Goal: Task Accomplishment & Management: Use online tool/utility

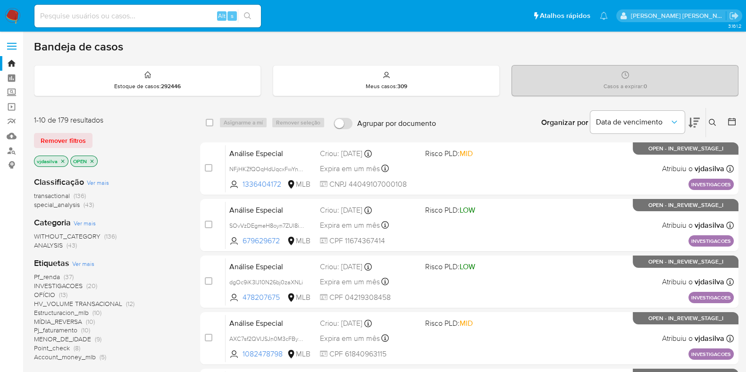
click at [135, 15] on input at bounding box center [147, 16] width 226 height 12
paste input "K7s6k5S8hNrEHBfvPJ6Y73Xq"
type input "K7s6k5S8hNrEHBfvPJ6Y73Xq"
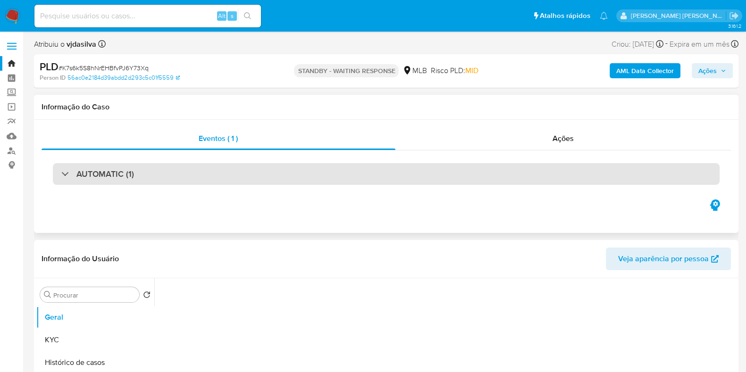
select select "10"
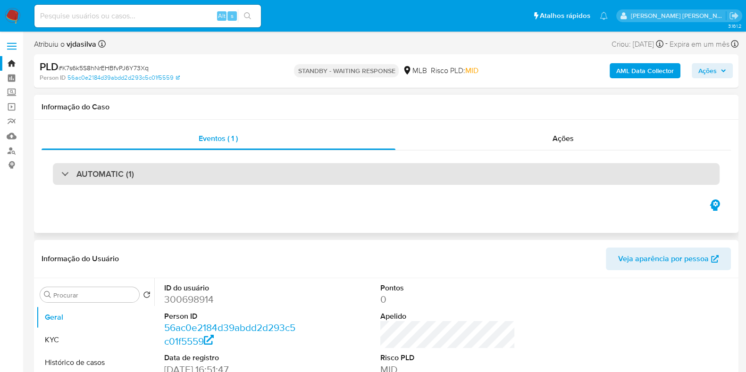
click at [98, 170] on h3 "AUTOMATIC (1)" at bounding box center [105, 174] width 58 height 10
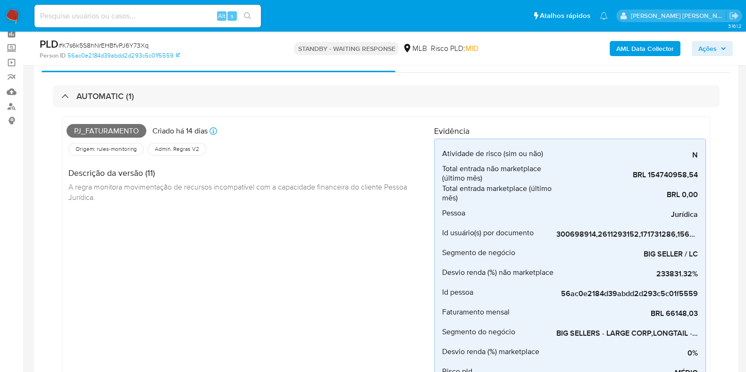
scroll to position [55, 0]
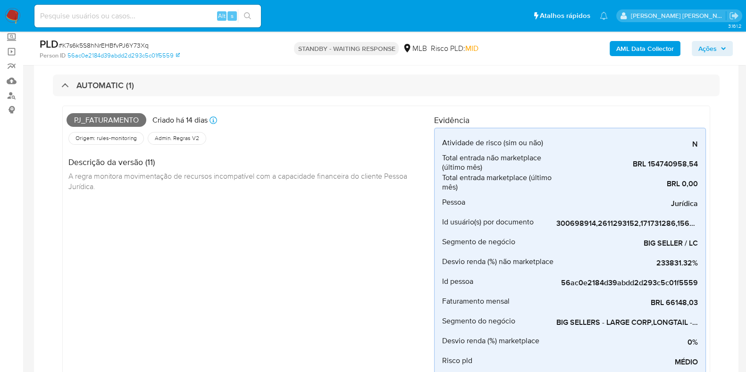
click at [483, 96] on div "Pj_faturamento Criado há 14 dias Criado: 12/09/2025 00:14:46 Origem: rules-moni…" at bounding box center [386, 255] width 666 height 318
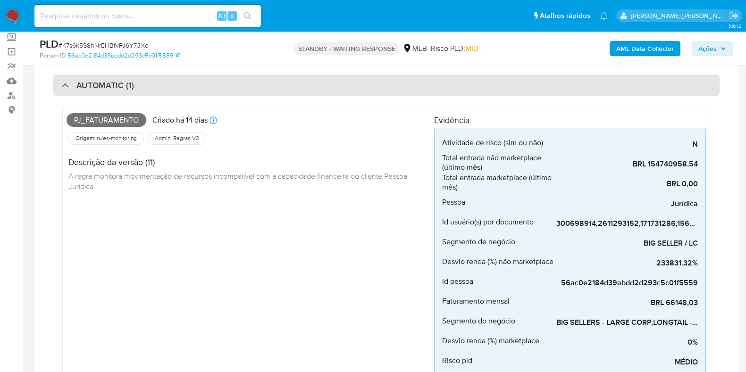
click at [477, 88] on div "AUTOMATIC (1)" at bounding box center [386, 86] width 666 height 22
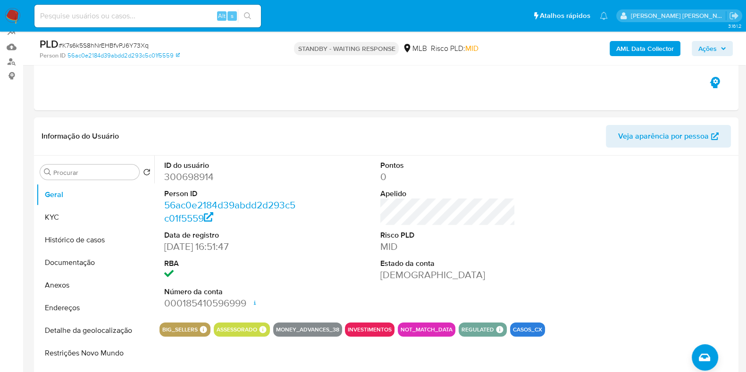
scroll to position [93, 0]
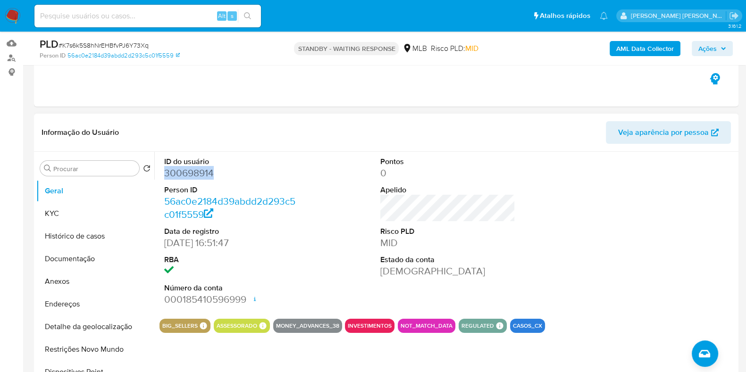
drag, startPoint x: 214, startPoint y: 176, endPoint x: 162, endPoint y: 174, distance: 51.4
click at [162, 174] on div "ID do usuário 300698914 Person ID 56ac0e2184d39abdd2d293c5c01f5559 Data de regi…" at bounding box center [231, 231] width 144 height 159
copy dd "300698914"
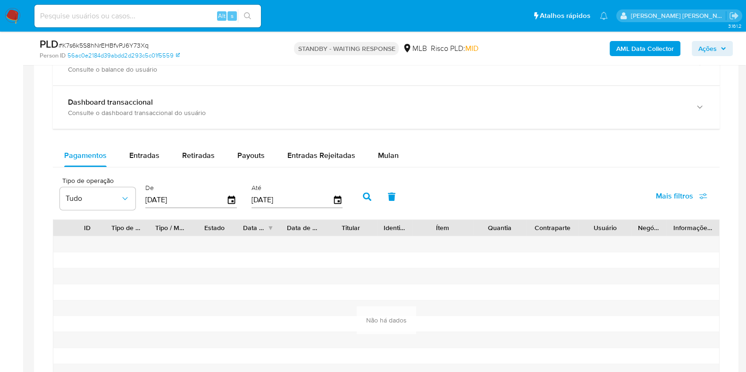
scroll to position [670, 0]
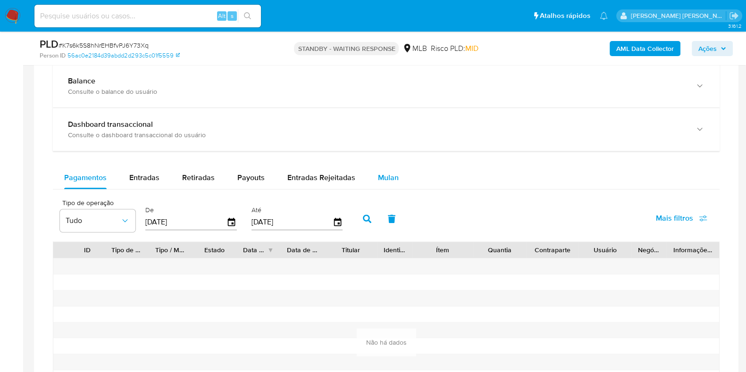
click at [390, 168] on div "Mulan" at bounding box center [388, 178] width 21 height 23
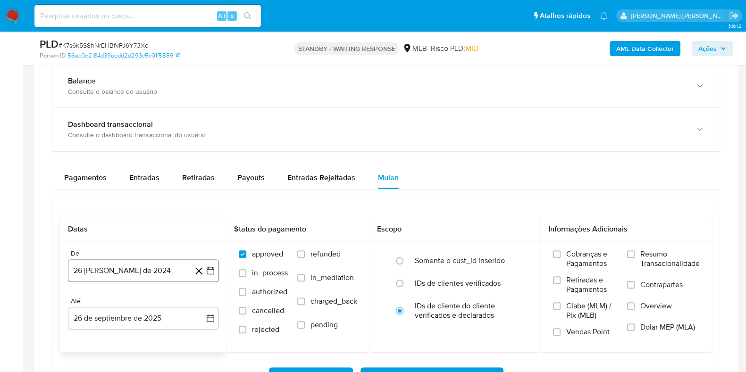
click at [131, 271] on button "26 [PERSON_NAME] de 2024" at bounding box center [143, 270] width 151 height 23
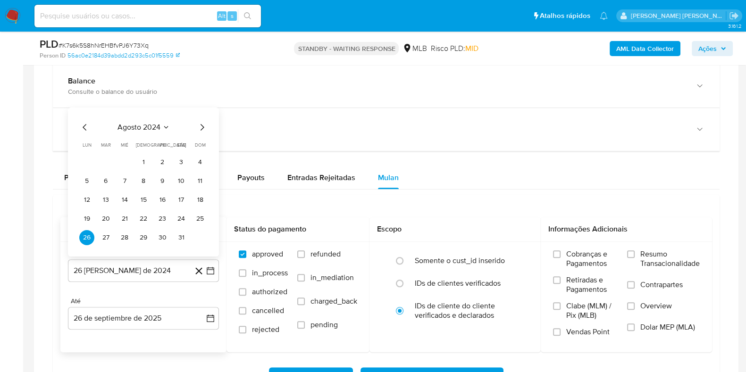
click at [201, 124] on icon "Mes siguiente" at bounding box center [201, 127] width 11 height 11
click at [86, 200] on button "16" at bounding box center [86, 199] width 15 height 15
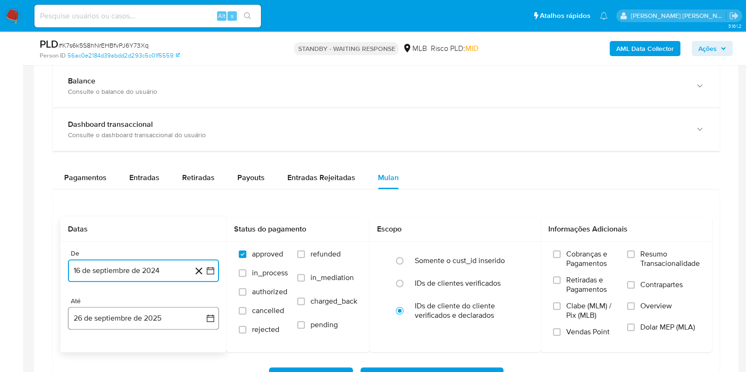
click at [154, 322] on button "26 de septiembre de 2025" at bounding box center [143, 318] width 151 height 23
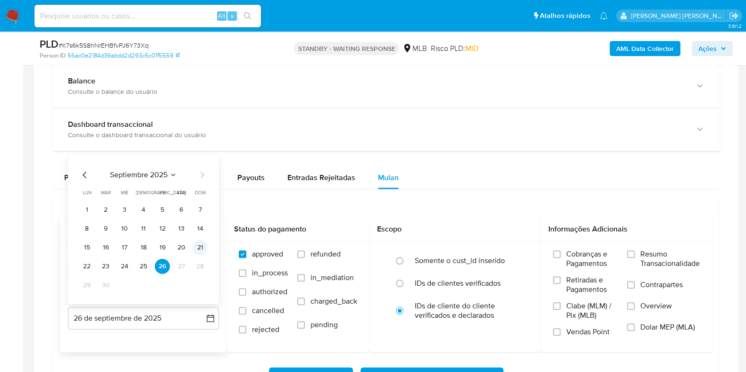
click at [199, 246] on button "21" at bounding box center [199, 247] width 15 height 15
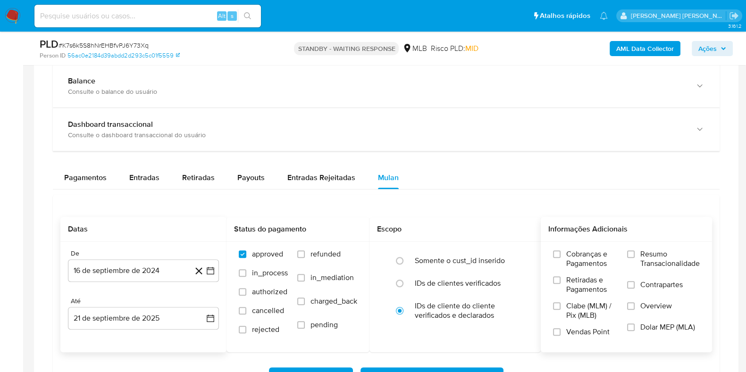
click at [640, 257] on span "Resumo Transacionalidade" at bounding box center [669, 259] width 59 height 19
click at [634, 257] on input "Resumo Transacionalidade" at bounding box center [631, 254] width 8 height 8
click at [633, 288] on label "Contrapartes" at bounding box center [663, 290] width 73 height 21
click at [633, 288] on input "Contrapartes" at bounding box center [631, 285] width 8 height 8
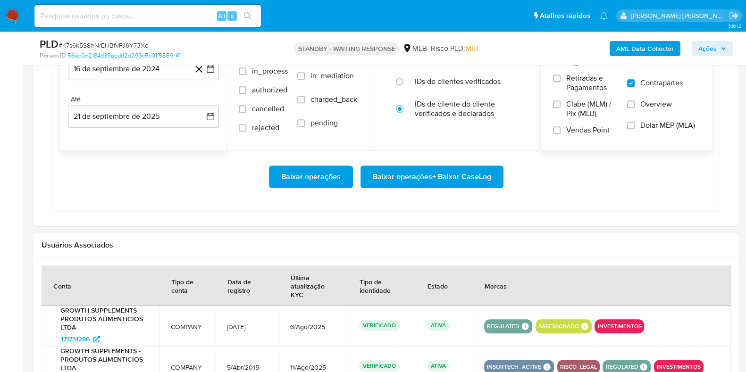
scroll to position [868, 0]
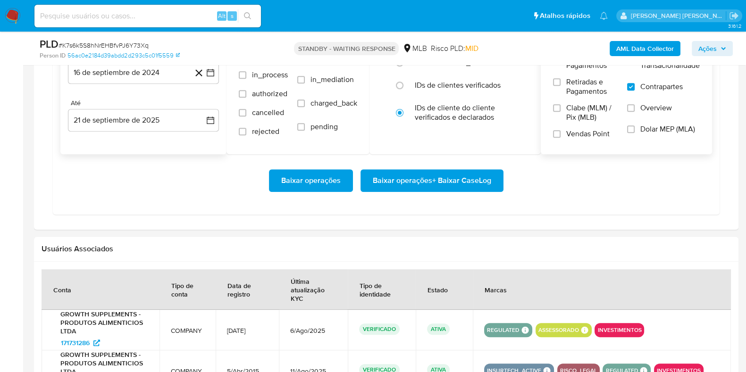
click at [485, 179] on span "Baixar operações + Baixar CaseLog" at bounding box center [432, 180] width 118 height 21
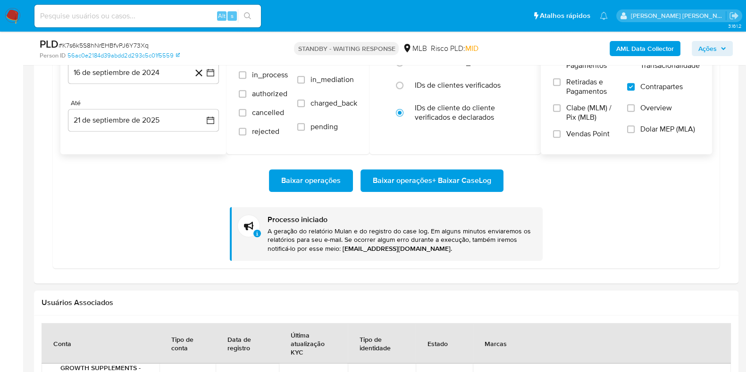
click at [175, 17] on input at bounding box center [147, 16] width 226 height 12
paste input "XkjUCY4PPhGoHULpAN2BAjyK"
type input "XkjUCY4PPhGoHULpAN2BAjyK"
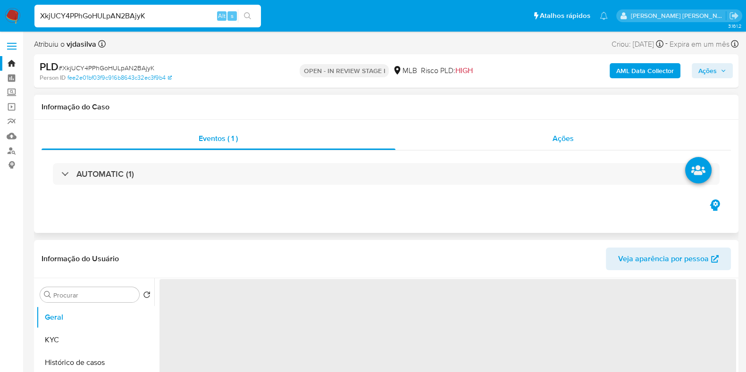
select select "10"
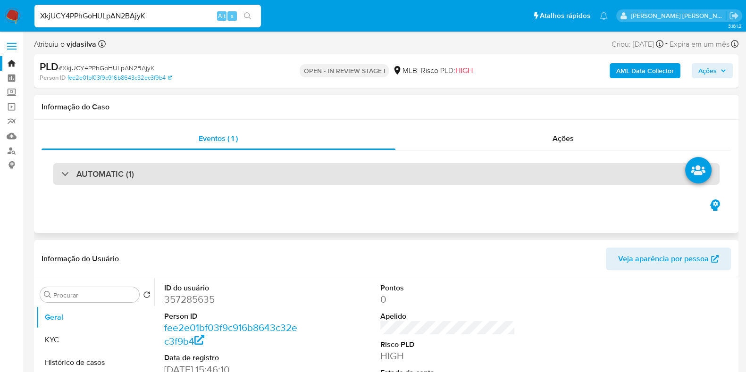
click at [469, 171] on div "AUTOMATIC (1)" at bounding box center [386, 174] width 666 height 22
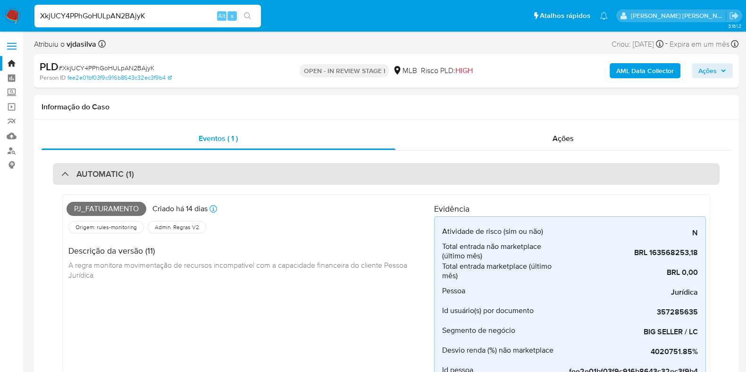
click at [470, 171] on div "AUTOMATIC (1)" at bounding box center [386, 174] width 666 height 22
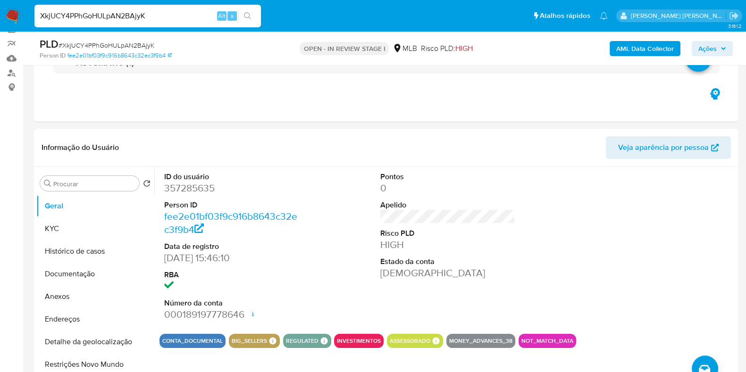
scroll to position [94, 0]
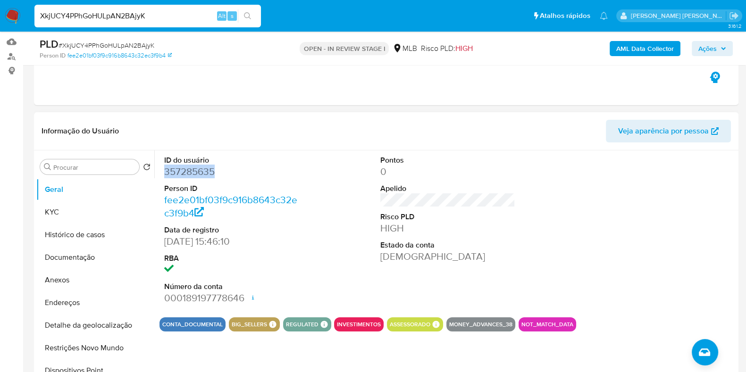
drag, startPoint x: 214, startPoint y: 171, endPoint x: 160, endPoint y: 170, distance: 53.8
click at [160, 170] on div "ID do usuário 357285635 Person ID fee2e01bf03f9c916b8643c32ec3f9b4 Data de regi…" at bounding box center [231, 229] width 144 height 159
copy dd "357285635"
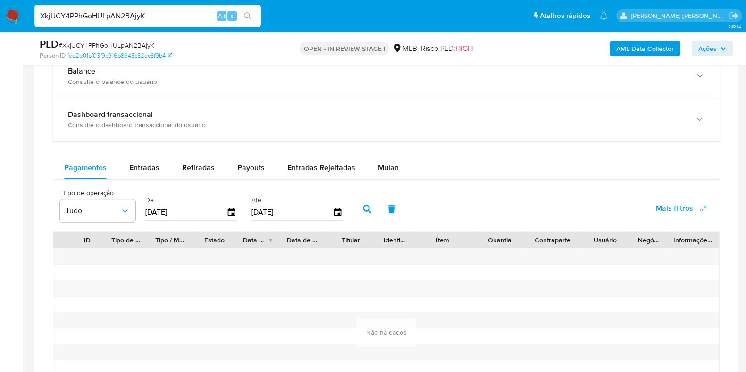
scroll to position [711, 0]
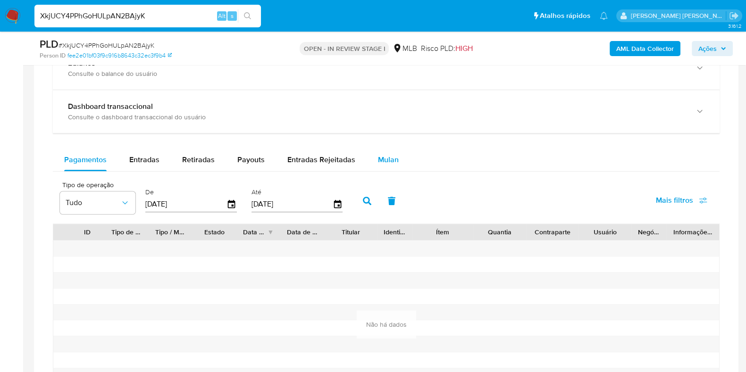
click at [388, 154] on span "Mulan" at bounding box center [388, 159] width 21 height 11
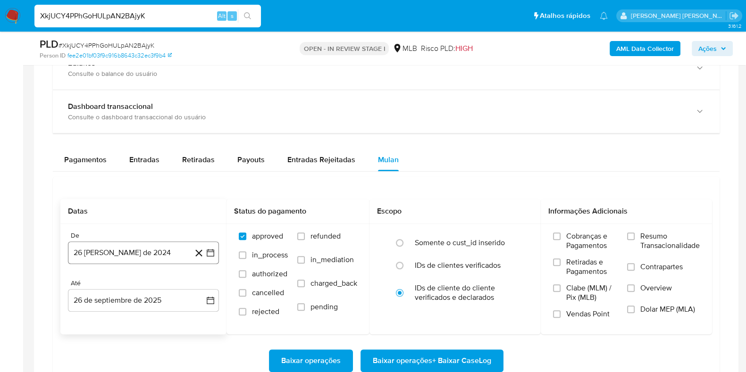
click at [112, 249] on button "26 [PERSON_NAME] de 2024" at bounding box center [143, 252] width 151 height 23
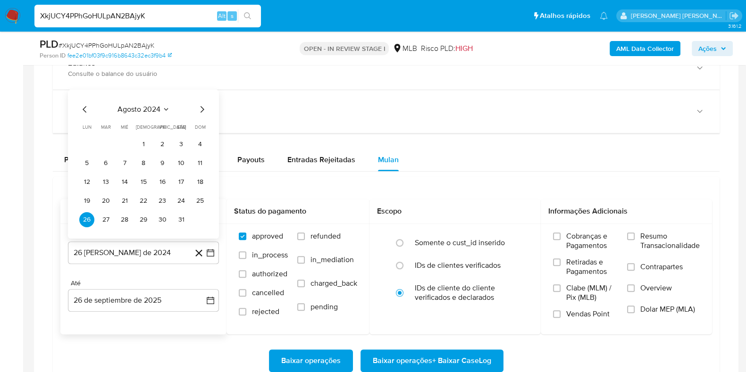
click at [205, 106] on icon "Mes siguiente" at bounding box center [201, 109] width 11 height 11
click at [86, 182] on button "16" at bounding box center [86, 182] width 15 height 15
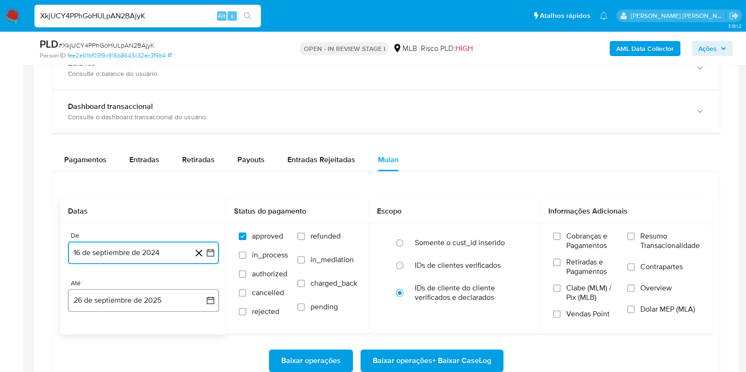
click at [158, 301] on button "26 de septiembre de 2025" at bounding box center [143, 300] width 151 height 23
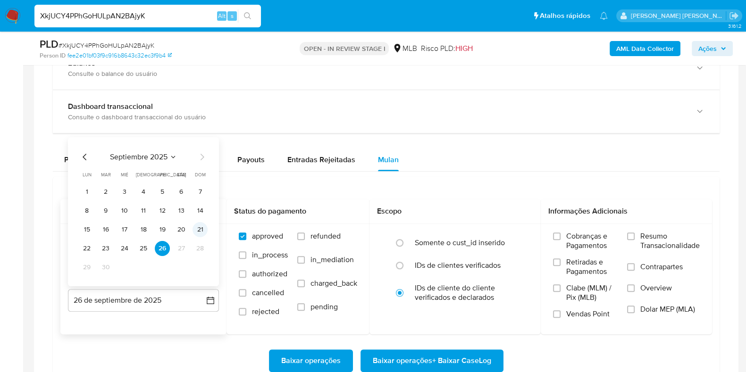
click at [198, 230] on button "21" at bounding box center [199, 229] width 15 height 15
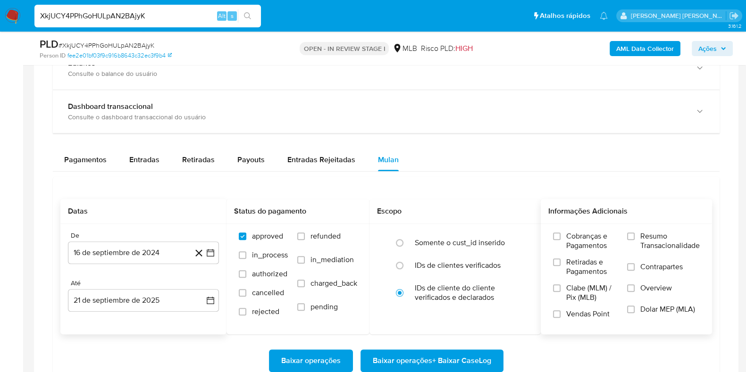
click at [667, 236] on span "Resumo Transacionalidade" at bounding box center [669, 241] width 59 height 19
click at [634, 236] on input "Resumo Transacionalidade" at bounding box center [631, 237] width 8 height 8
click at [647, 266] on span "Contrapartes" at bounding box center [661, 266] width 42 height 9
click at [634, 266] on input "Contrapartes" at bounding box center [631, 267] width 8 height 8
click at [439, 362] on span "Baixar operações + Baixar CaseLog" at bounding box center [432, 360] width 118 height 21
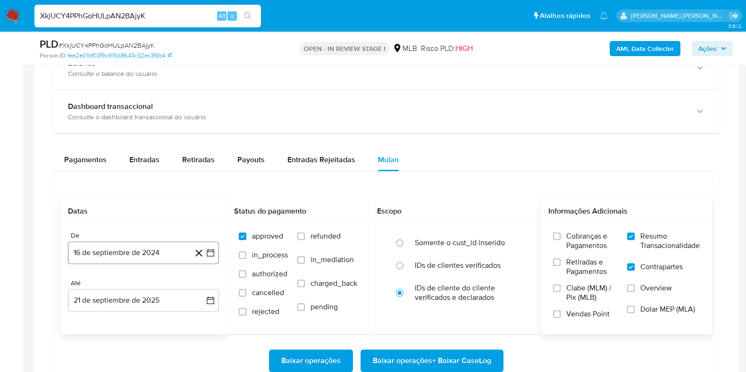
click at [170, 248] on button "16 de septiembre de 2024" at bounding box center [143, 252] width 151 height 23
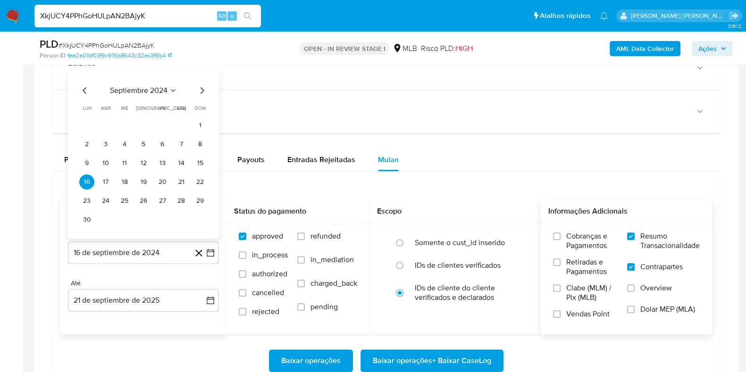
click at [83, 94] on icon "Mes anterior" at bounding box center [84, 90] width 11 height 11
click at [144, 144] on button "1" at bounding box center [143, 144] width 15 height 15
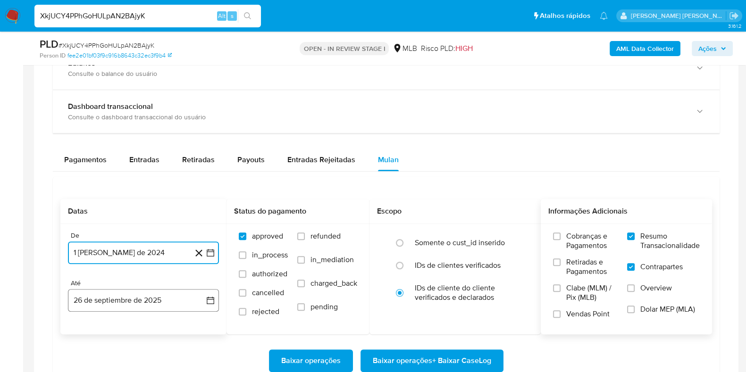
click at [167, 291] on button "26 de septiembre de 2025" at bounding box center [143, 300] width 151 height 23
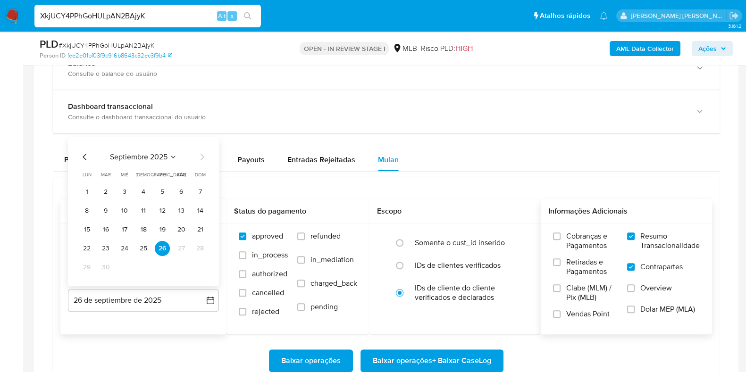
click at [89, 152] on icon "Mes anterior" at bounding box center [84, 156] width 11 height 11
click at [165, 233] on button "15" at bounding box center [162, 229] width 15 height 15
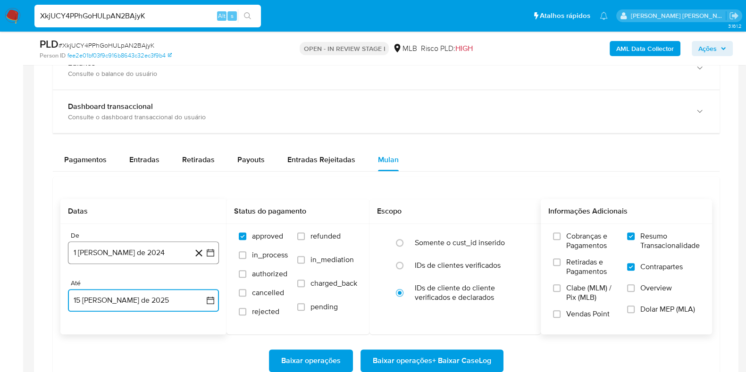
click at [121, 251] on button "1 de agosto de 2024" at bounding box center [143, 252] width 151 height 23
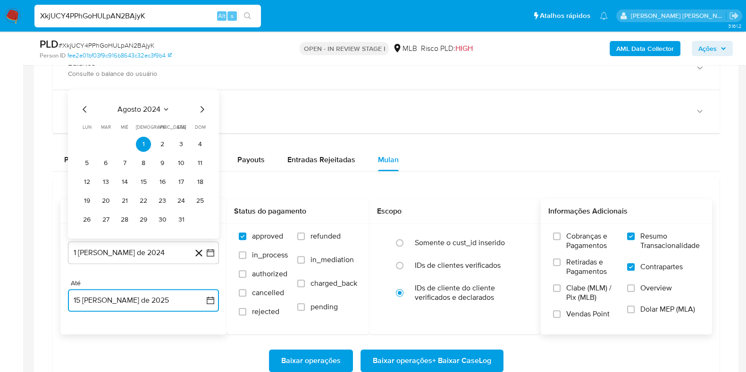
click at [200, 104] on icon "Mes siguiente" at bounding box center [201, 109] width 11 height 11
click at [200, 89] on icon "Mes siguiente" at bounding box center [201, 90] width 11 height 11
click at [206, 108] on icon "Mes siguiente" at bounding box center [201, 109] width 11 height 11
click at [161, 107] on span "noviembre 2024" at bounding box center [139, 109] width 56 height 9
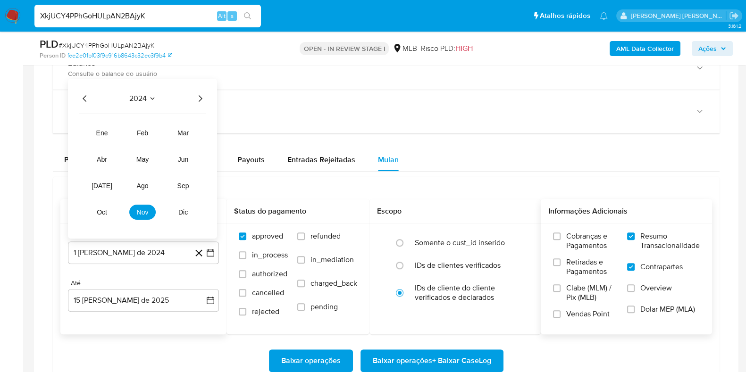
click at [196, 102] on icon "Año siguiente" at bounding box center [199, 98] width 11 height 11
click at [144, 183] on span "ago" at bounding box center [143, 186] width 12 height 8
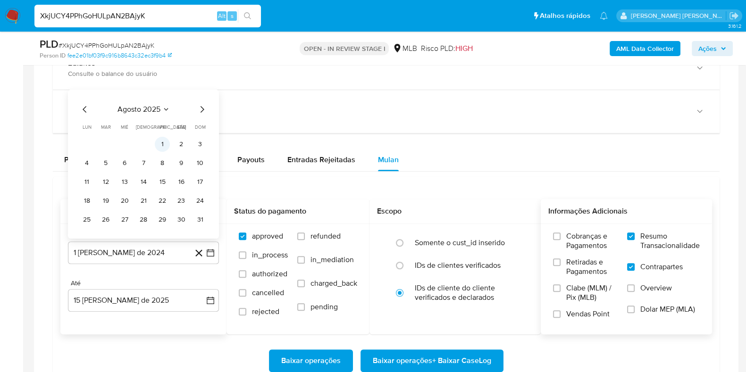
click at [166, 142] on button "1" at bounding box center [162, 144] width 15 height 15
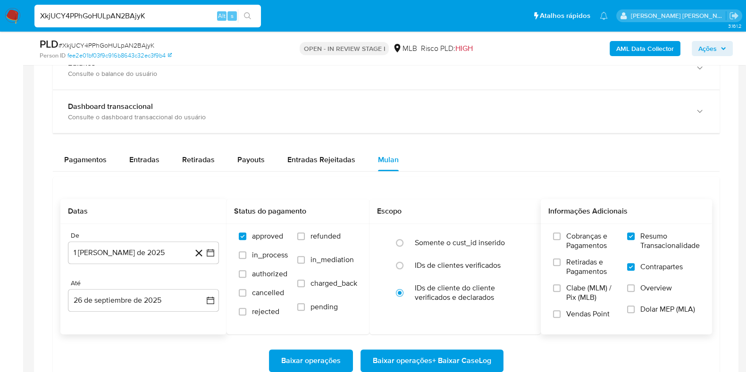
click at [176, 310] on div "De 1 de agosto de 2025 1-08-2025 Até 26 de septiembre de 2025 26-09-2025" at bounding box center [143, 279] width 166 height 110
click at [172, 304] on button "26 de septiembre de 2025" at bounding box center [143, 300] width 151 height 23
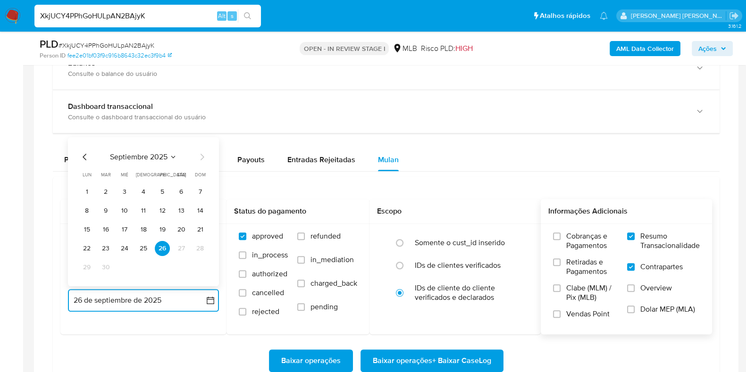
click at [83, 154] on icon "Mes anterior" at bounding box center [84, 156] width 11 height 11
click at [160, 226] on button "15" at bounding box center [162, 229] width 15 height 15
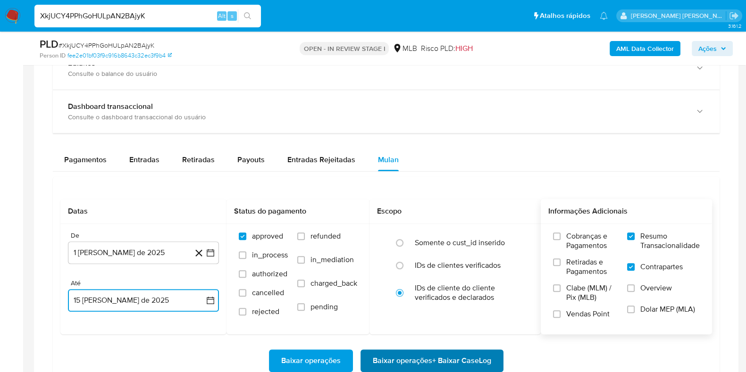
click at [454, 357] on span "Baixar operações + Baixar CaseLog" at bounding box center [432, 360] width 118 height 21
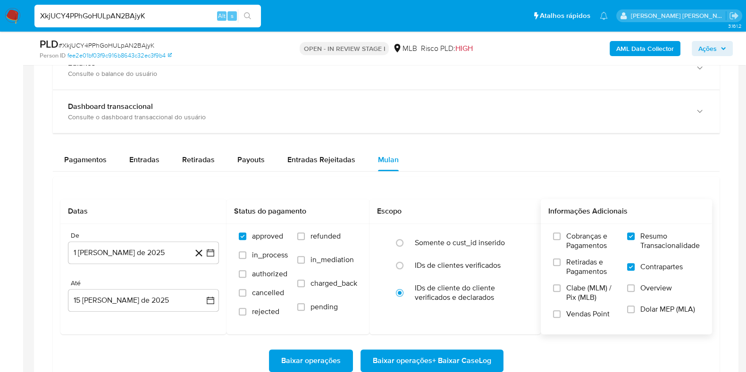
click at [146, 15] on input "XkjUCY4PPhGoHULpAN2BAjyK" at bounding box center [147, 16] width 226 height 12
paste input "K7s6k5S8hNrEHBfvPJ6Y73Xq"
type input "K7s6k5S8hNrEHBfvPJ6Y73Xq"
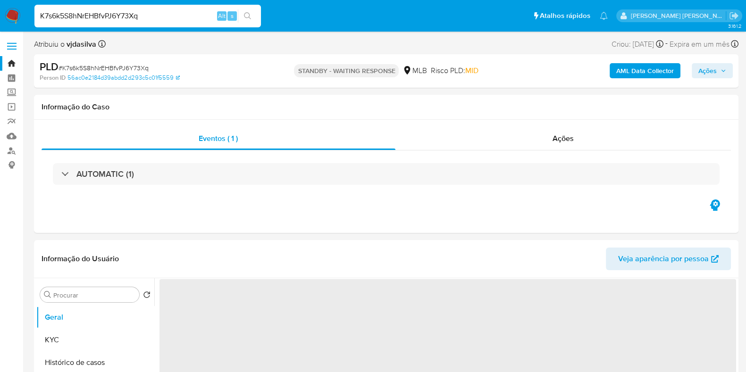
select select "10"
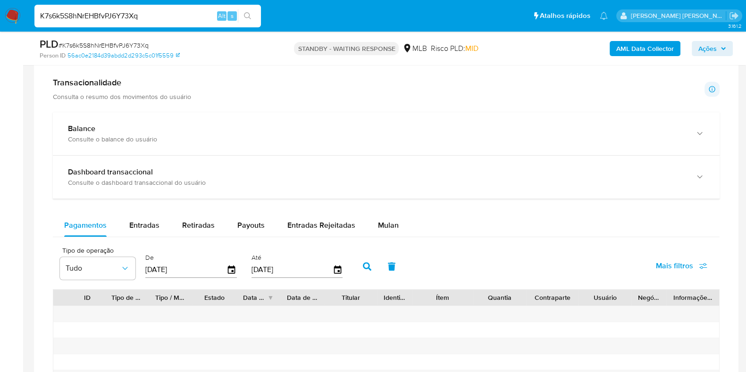
scroll to position [633, 0]
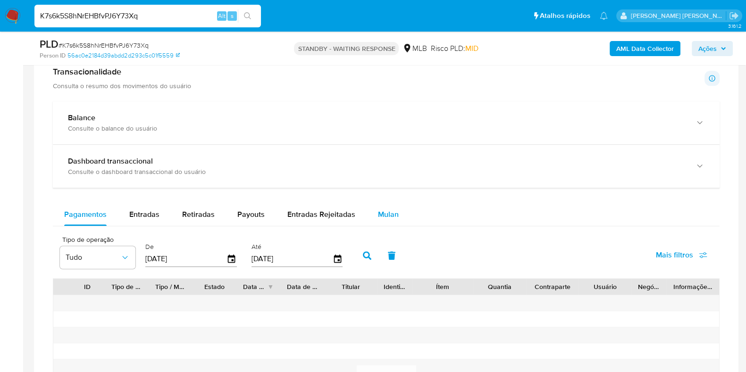
click at [382, 209] on span "Mulan" at bounding box center [388, 214] width 21 height 11
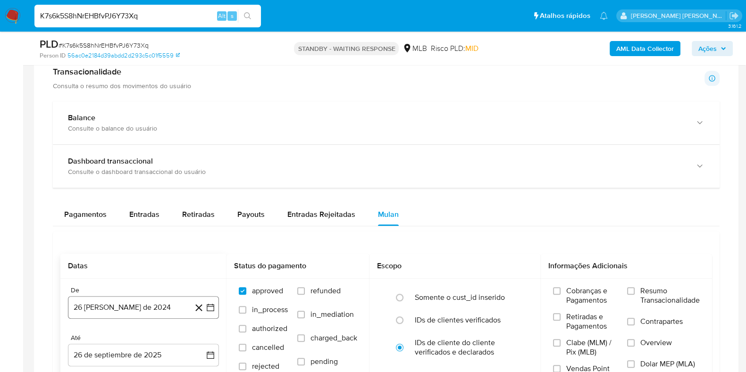
click at [104, 302] on button "26 [PERSON_NAME] de 2024" at bounding box center [143, 307] width 151 height 23
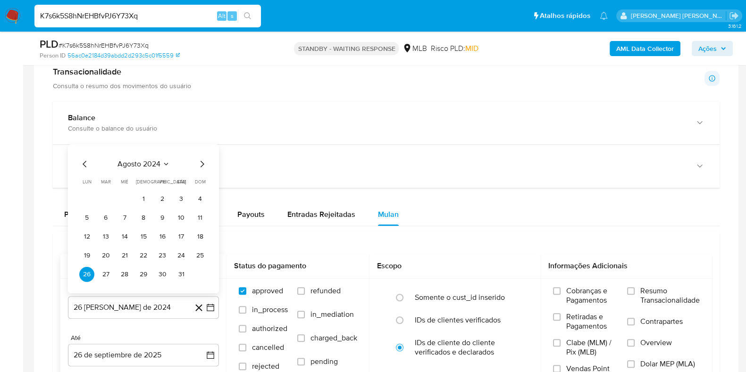
click at [142, 160] on span "agosto 2024" at bounding box center [138, 163] width 43 height 9
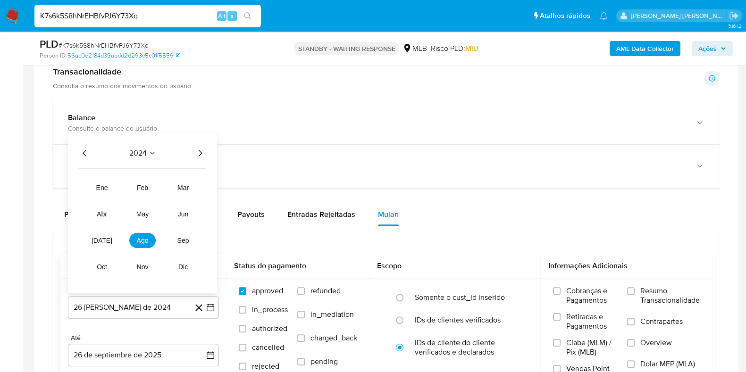
click at [203, 157] on icon "Año siguiente" at bounding box center [199, 153] width 11 height 11
click at [142, 240] on span "ago" at bounding box center [143, 241] width 12 height 8
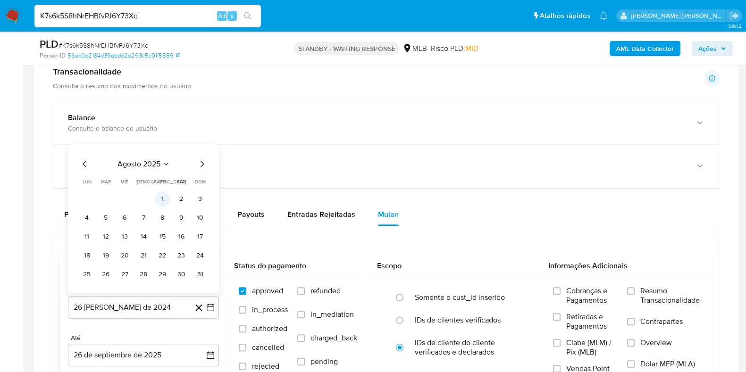
click at [160, 195] on button "1" at bounding box center [162, 199] width 15 height 15
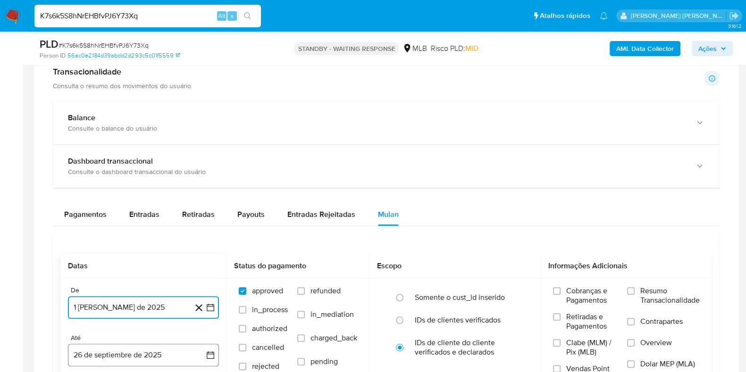
click at [156, 352] on button "26 de septiembre de 2025" at bounding box center [143, 355] width 151 height 23
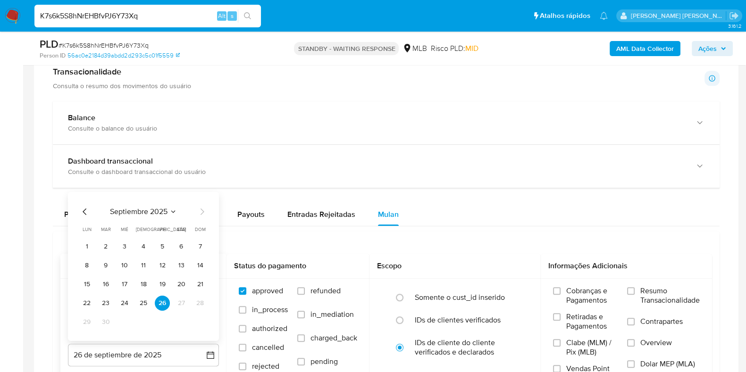
click at [140, 211] on span "septiembre 2025" at bounding box center [139, 211] width 58 height 9
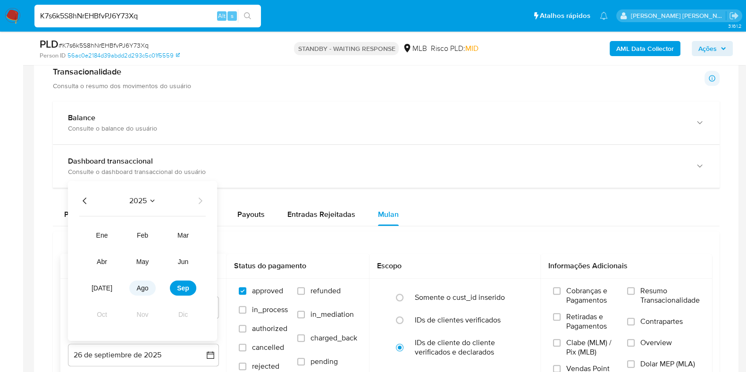
click at [140, 290] on span "ago" at bounding box center [143, 288] width 12 height 8
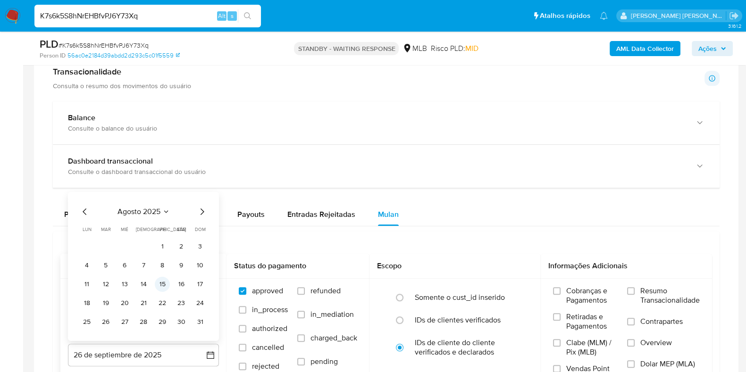
click at [159, 281] on button "15" at bounding box center [162, 284] width 15 height 15
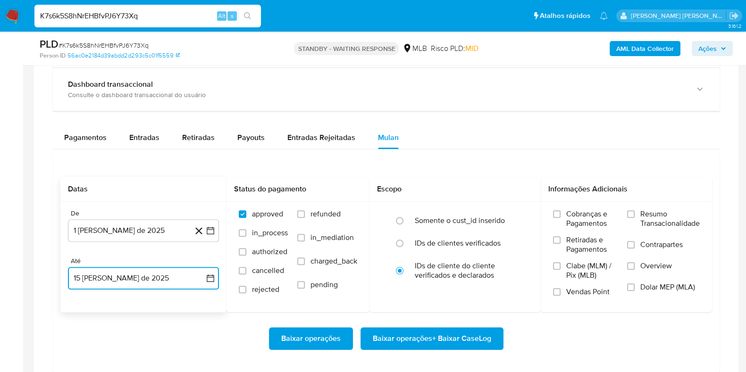
scroll to position [705, 0]
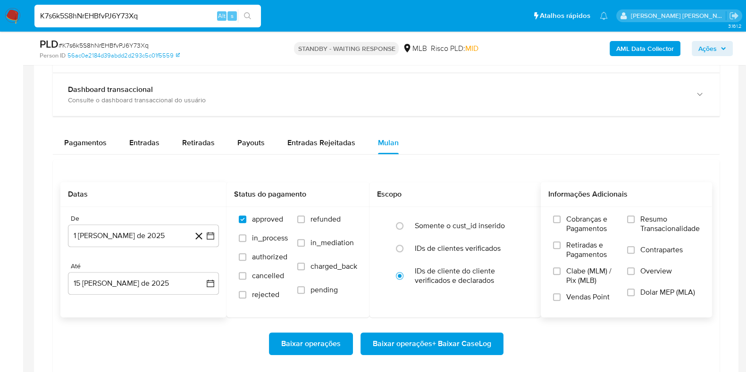
click at [637, 220] on label "Resumo Transacionalidade" at bounding box center [663, 230] width 73 height 31
click at [634, 220] on input "Resumo Transacionalidade" at bounding box center [631, 220] width 8 height 8
click at [635, 248] on label "Contrapartes" at bounding box center [663, 255] width 73 height 21
click at [634, 248] on input "Contrapartes" at bounding box center [631, 250] width 8 height 8
click at [429, 343] on span "Baixar operações + Baixar CaseLog" at bounding box center [432, 343] width 118 height 21
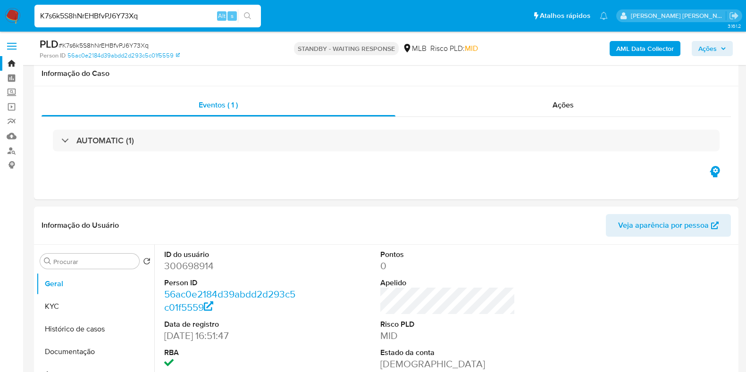
scroll to position [705, 0]
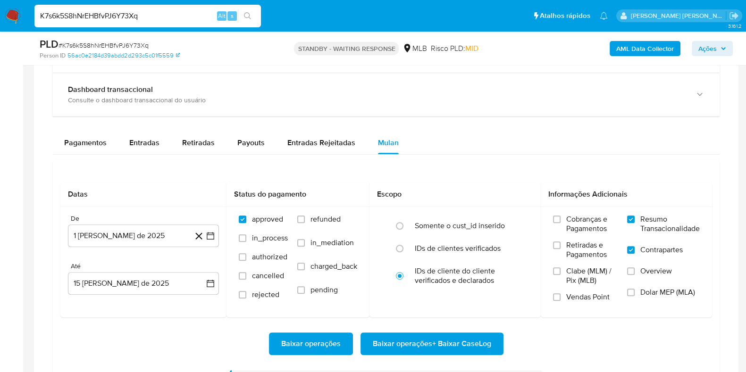
click at [144, 17] on input "K7s6k5S8hNrEHBfvPJ6Y73Xq" at bounding box center [147, 16] width 226 height 12
paste input "1843607336"
type input "1843607336"
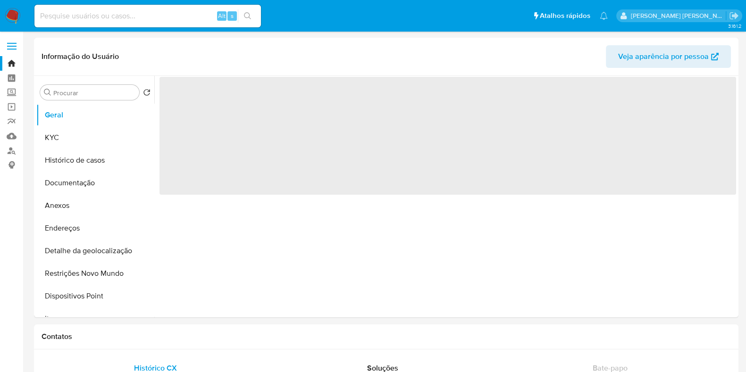
select select "10"
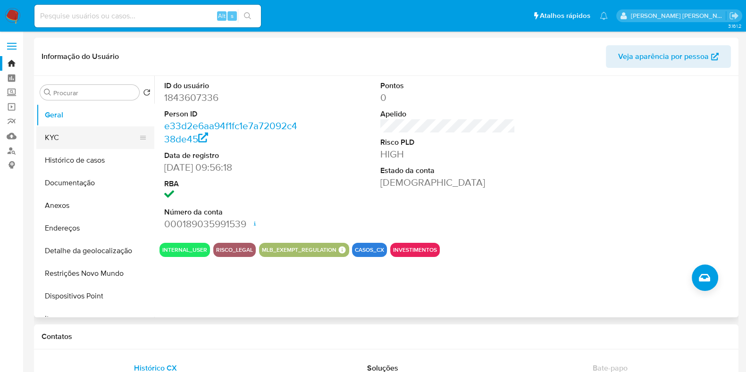
click at [108, 138] on button "KYC" at bounding box center [91, 137] width 110 height 23
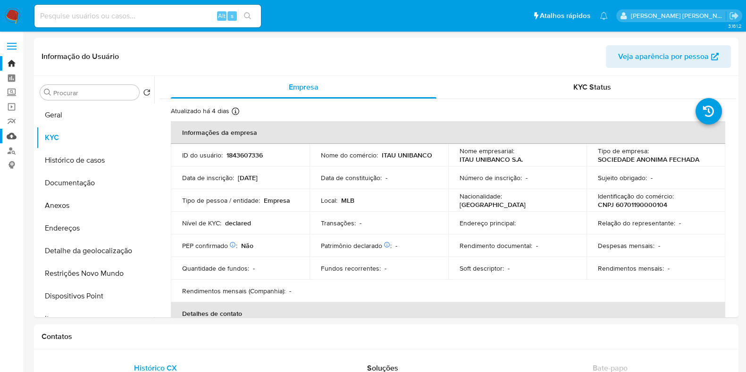
click at [14, 133] on link "Mulan" at bounding box center [56, 136] width 112 height 15
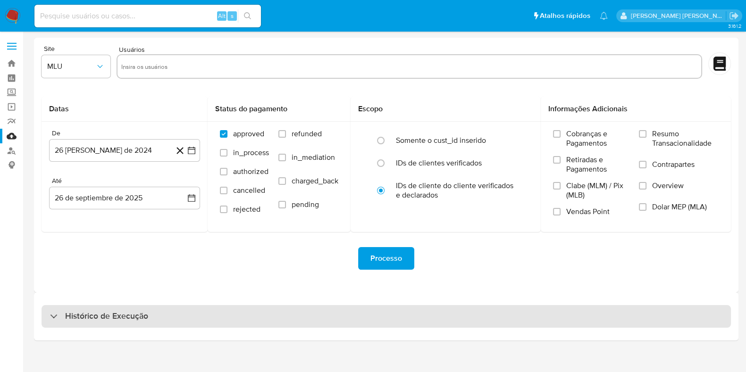
click at [269, 308] on div "Histórico de Execução" at bounding box center [386, 316] width 689 height 23
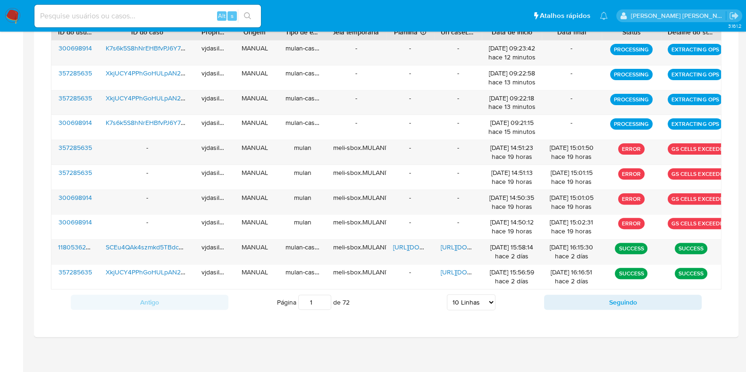
scroll to position [363, 0]
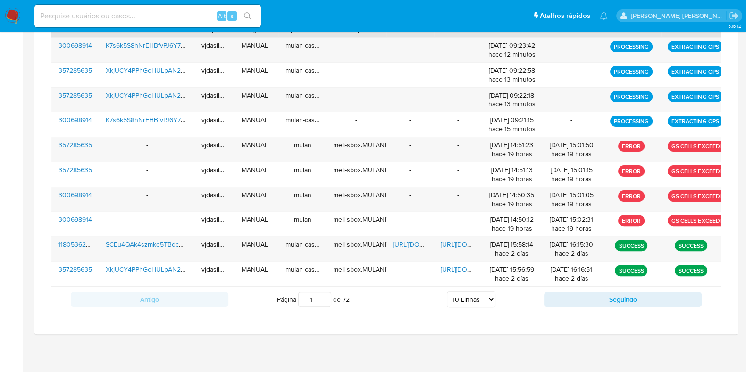
click at [467, 300] on select "5 Linhas 10 Linhas 20 Linhas 25 Linhas 50 Linhas 100 Linhas" at bounding box center [471, 299] width 49 height 16
click at [416, 309] on div "Antigo Página 1 de 72 5 Linhas 10 Linhas 20 Linhas 25 Linhas 50 Linhas 100 Linh…" at bounding box center [386, 299] width 670 height 25
click at [475, 300] on select "5 Linhas 10 Linhas 20 Linhas 25 Linhas 50 Linhas 100 Linhas" at bounding box center [471, 299] width 49 height 16
select select "100"
click at [447, 291] on select "5 Linhas 10 Linhas 20 Linhas 25 Linhas 50 Linhas 100 Linhas" at bounding box center [471, 299] width 49 height 16
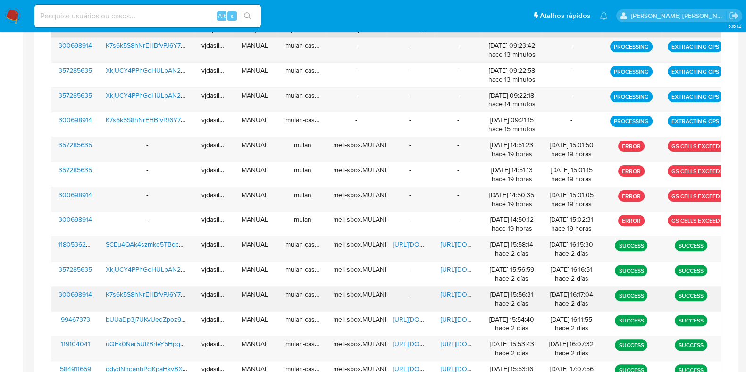
click at [463, 293] on span "https://docs.google.com/document/d/1uFDpxKHZdAE1nKXd9xdzJz75P_yNKJ6Yo1XlsGOFyHo…" at bounding box center [473, 294] width 65 height 9
click at [165, 291] on span "K7s6k5S8hNrEHBfvPJ6Y73Xq" at bounding box center [149, 294] width 87 height 9
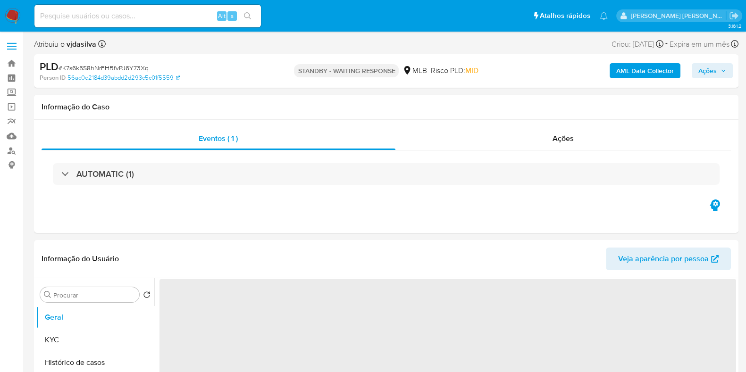
select select "10"
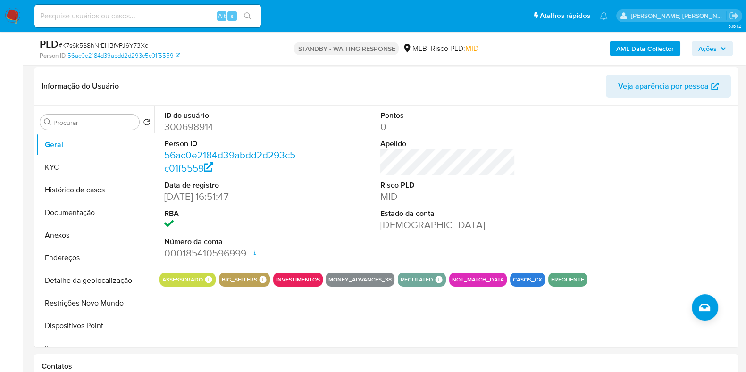
scroll to position [145, 0]
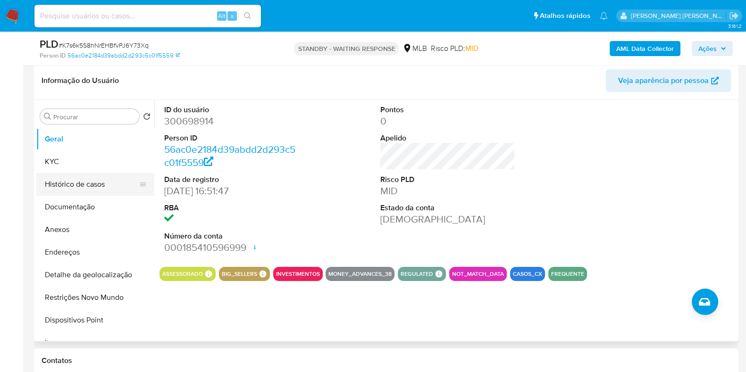
click at [69, 185] on button "Histórico de casos" at bounding box center [91, 184] width 110 height 23
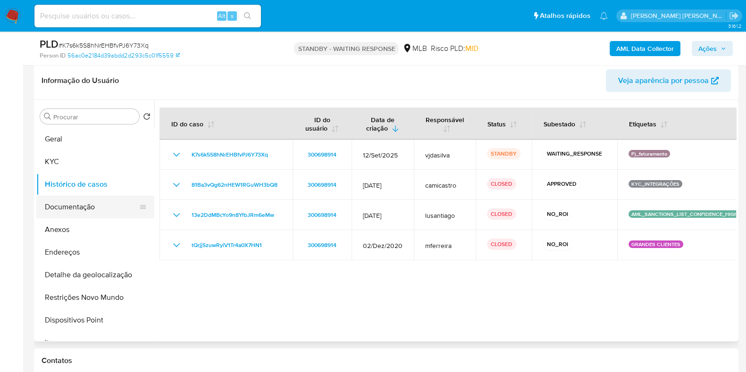
click at [95, 207] on button "Documentação" at bounding box center [91, 207] width 110 height 23
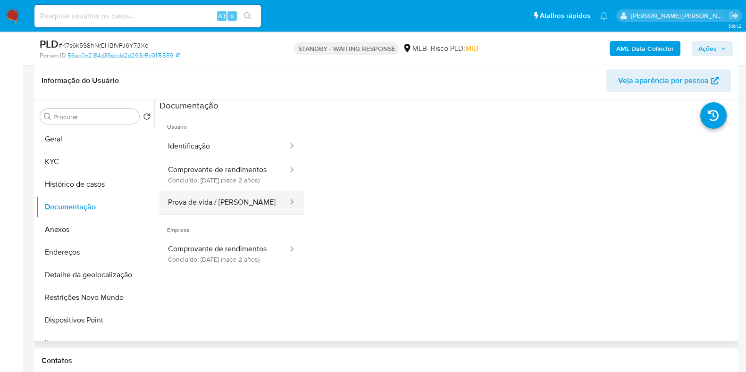
click at [203, 205] on button "Prova de vida / Selfie" at bounding box center [223, 203] width 129 height 24
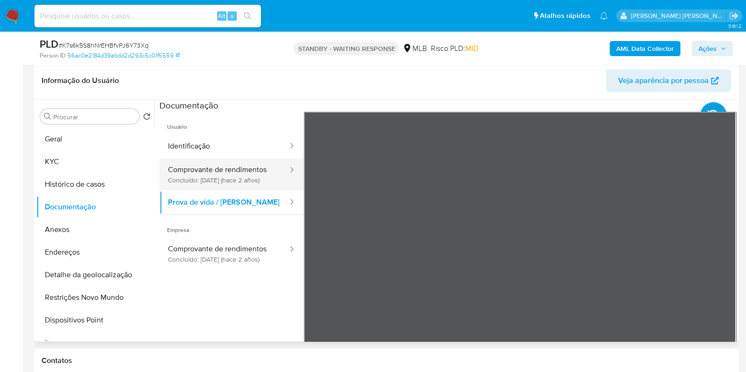
click at [232, 161] on button "Comprovante de rendimentos Concluído: 15/06/2023 (hace 2 años)" at bounding box center [223, 174] width 129 height 32
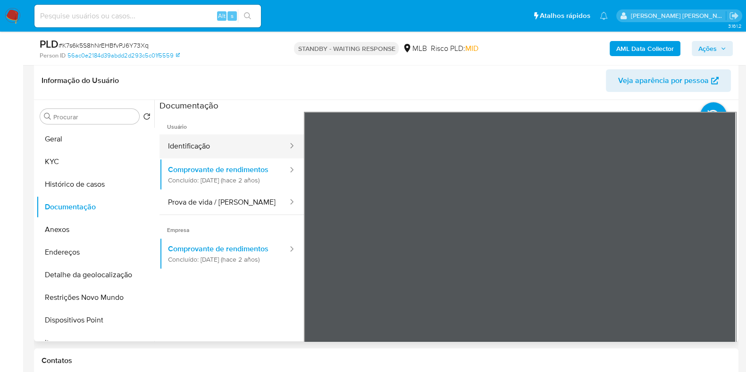
click at [222, 136] on button "Identificação" at bounding box center [223, 146] width 129 height 24
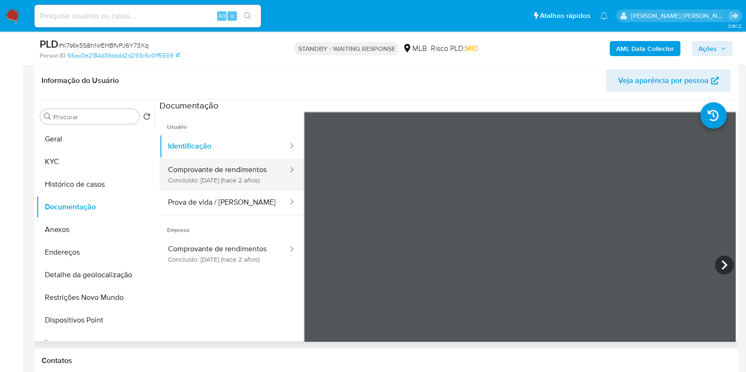
click at [212, 179] on button "Comprovante de rendimentos Concluído: 15/06/2023 (hace 2 años)" at bounding box center [223, 174] width 129 height 32
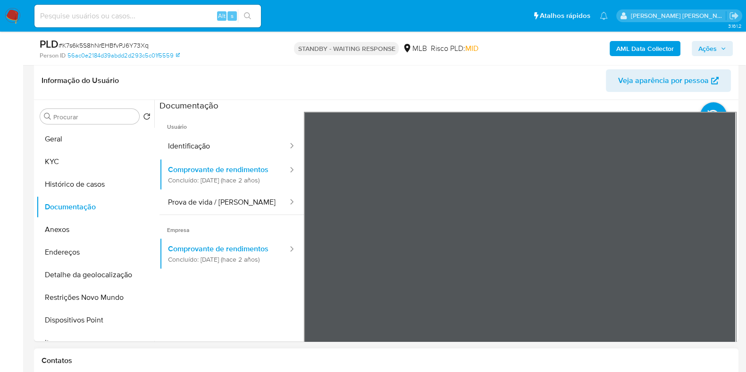
click at [84, 133] on button "Geral" at bounding box center [91, 139] width 110 height 23
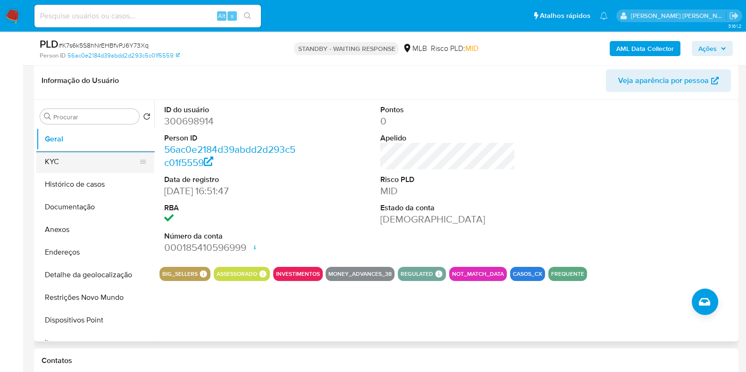
click at [96, 166] on button "KYC" at bounding box center [91, 161] width 110 height 23
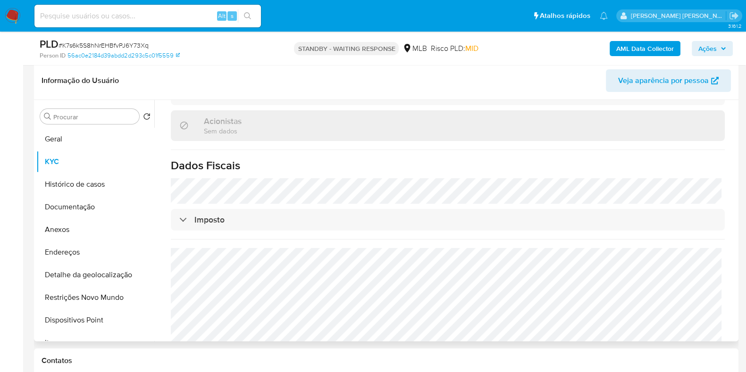
scroll to position [548, 0]
click at [93, 203] on button "Documentação" at bounding box center [91, 207] width 110 height 23
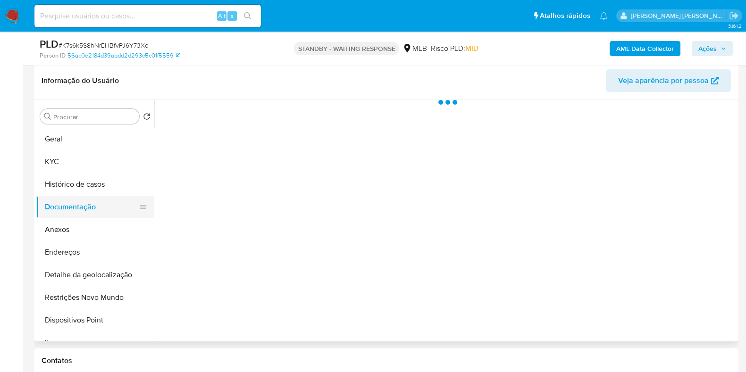
scroll to position [0, 0]
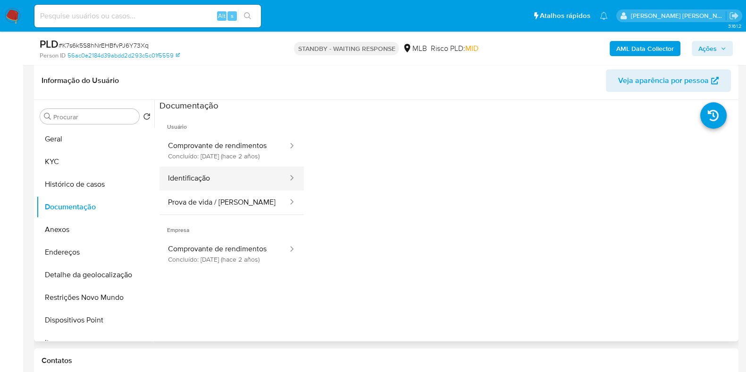
click at [216, 183] on button "Identificação" at bounding box center [223, 179] width 129 height 24
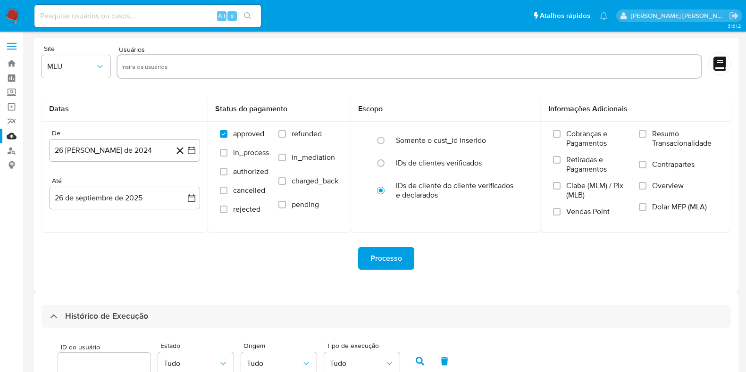
select select "100"
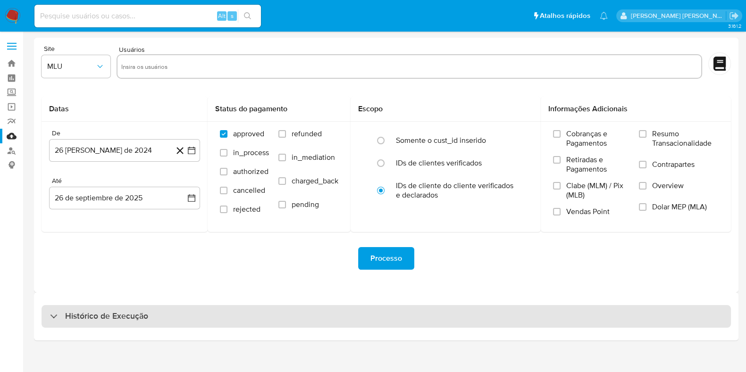
click at [413, 312] on div "Histórico de Execução" at bounding box center [386, 316] width 689 height 23
select select "10"
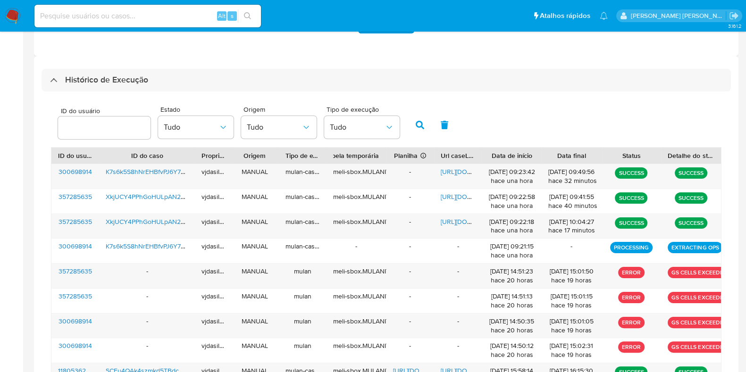
scroll to position [251, 0]
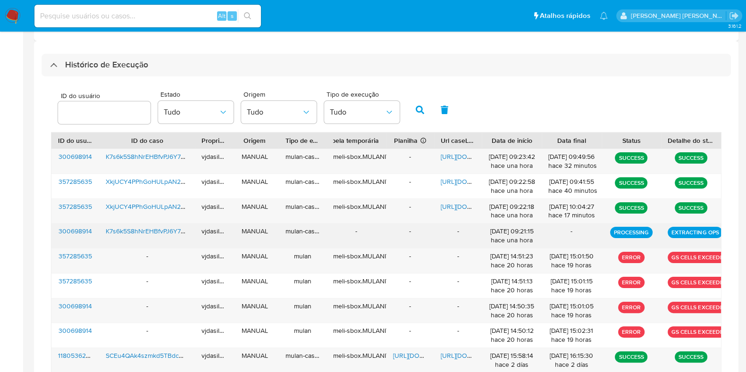
click at [118, 229] on span "K7s6k5S8hNrEHBfvPJ6Y73Xq" at bounding box center [149, 230] width 87 height 9
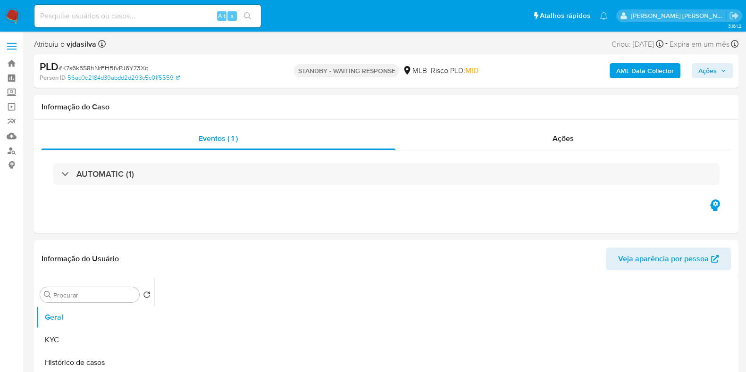
select select "10"
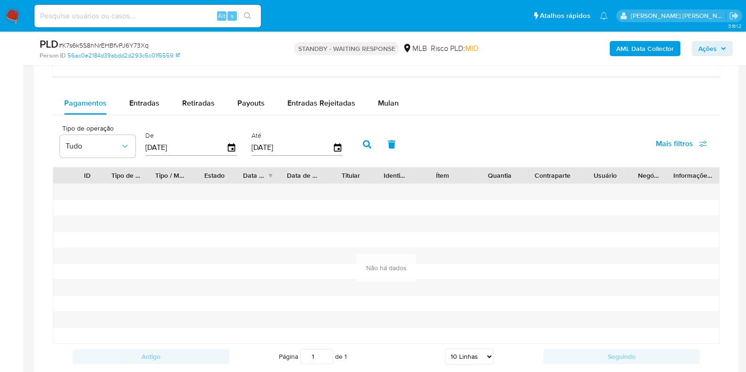
scroll to position [756, 0]
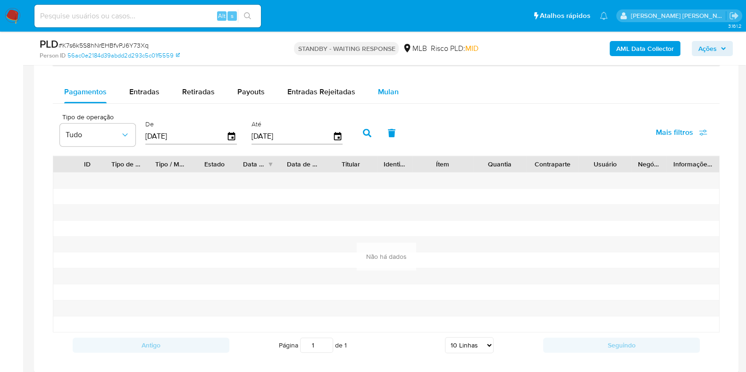
click at [382, 89] on span "Mulan" at bounding box center [388, 91] width 21 height 11
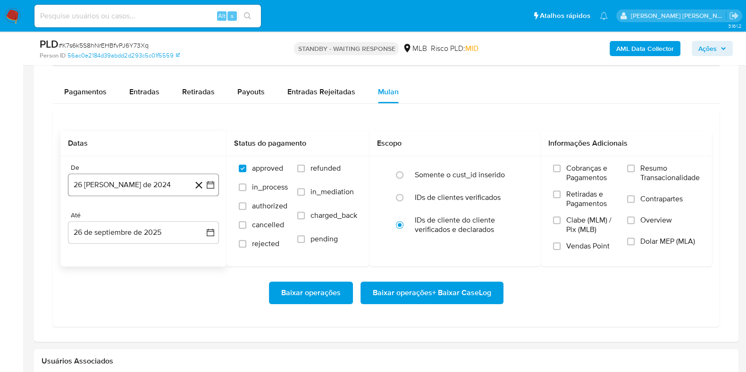
click at [160, 180] on button "26 [PERSON_NAME] de 2024" at bounding box center [143, 185] width 151 height 23
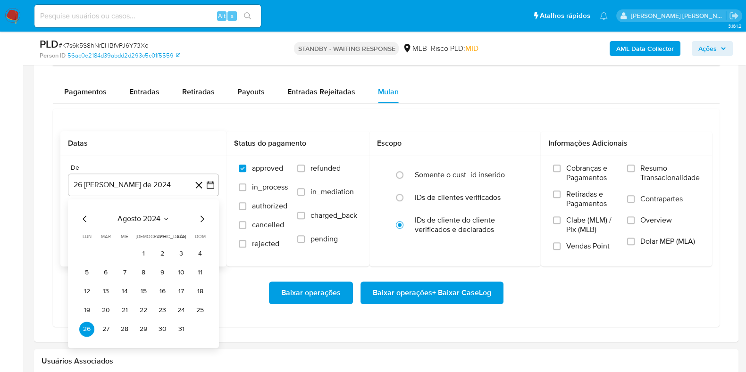
click at [152, 214] on span "agosto 2024" at bounding box center [138, 218] width 43 height 9
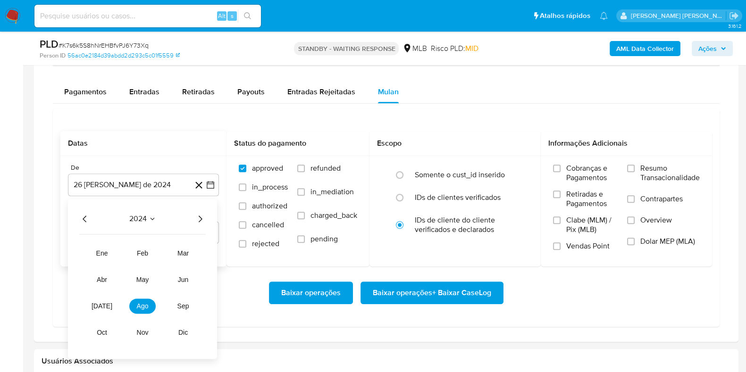
click at [199, 220] on icon "Año siguiente" at bounding box center [201, 219] width 4 height 7
click at [139, 303] on span "ago" at bounding box center [143, 306] width 12 height 8
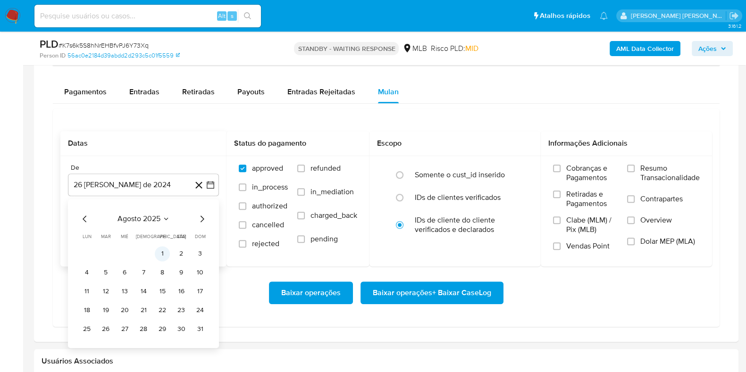
click at [161, 256] on button "1" at bounding box center [162, 253] width 15 height 15
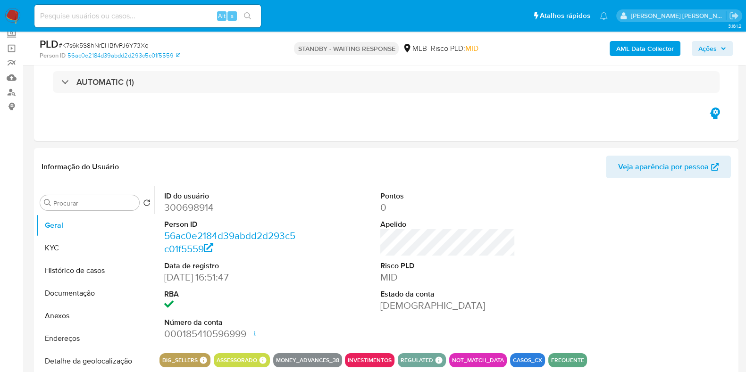
scroll to position [33, 0]
